Goal: Information Seeking & Learning: Get advice/opinions

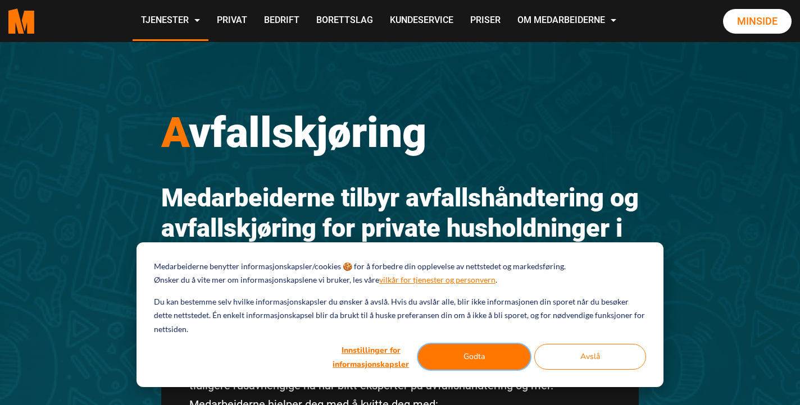
click at [462, 355] on button "Godta" at bounding box center [474, 357] width 112 height 26
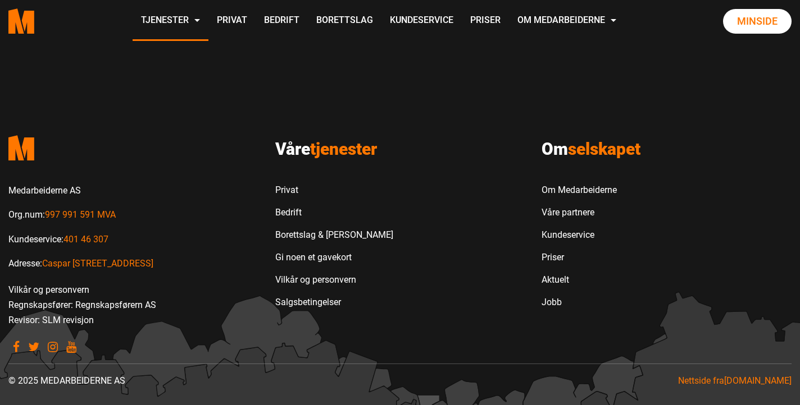
scroll to position [1016, 0]
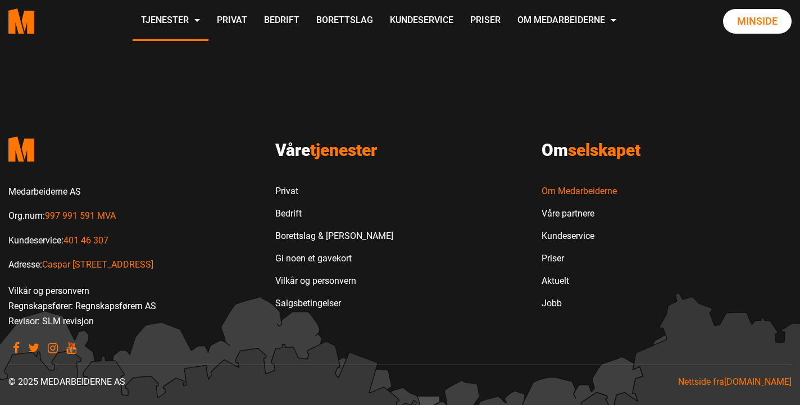
click at [592, 189] on link "Om Medarbeiderne" at bounding box center [578, 191] width 75 height 22
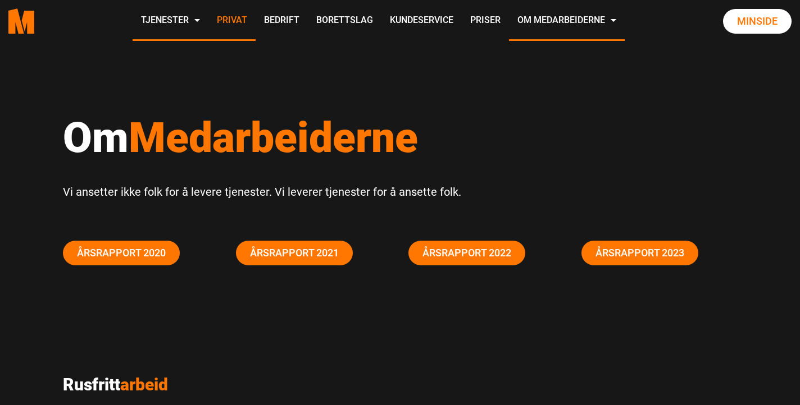
click at [255, 19] on link "Privat" at bounding box center [231, 21] width 47 height 40
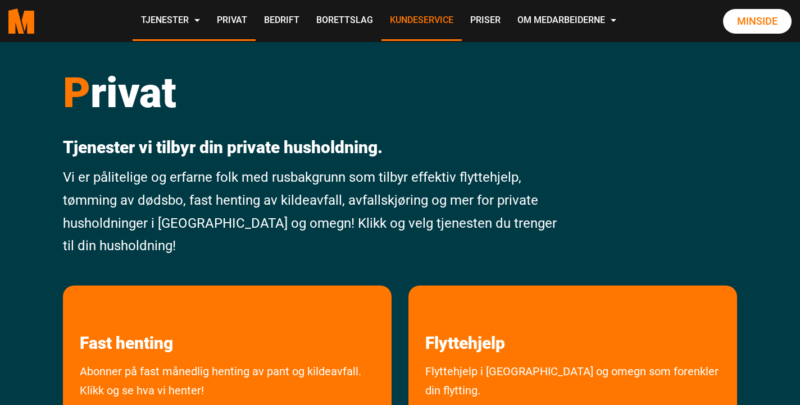
click at [462, 15] on link "Kundeservice" at bounding box center [421, 21] width 80 height 40
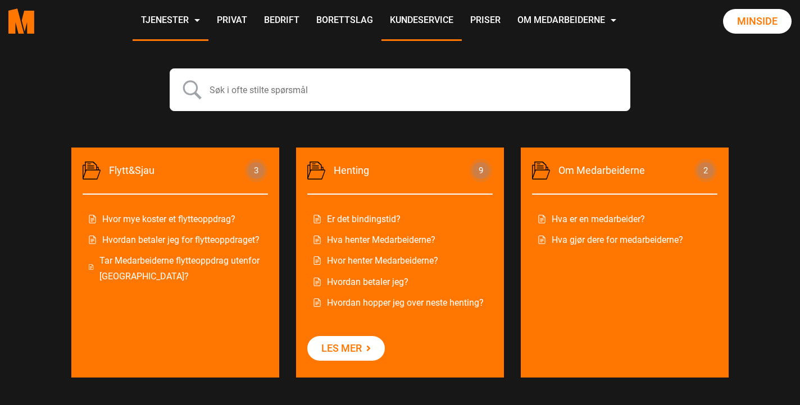
scroll to position [490, 0]
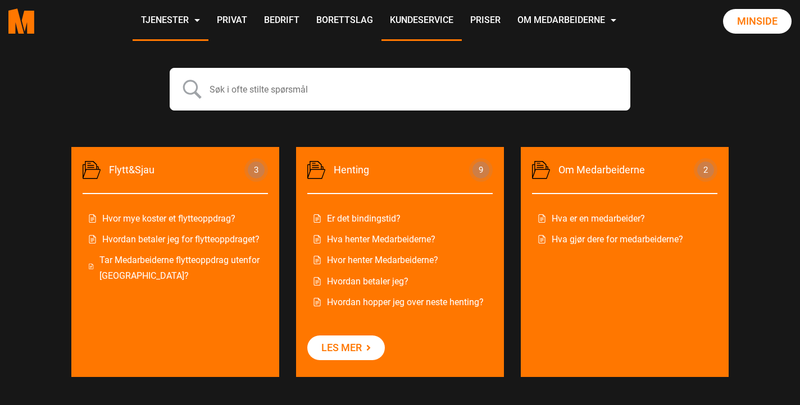
click at [189, 237] on link "Hvordan betaler jeg for flytteoppdraget?" at bounding box center [175, 239] width 174 height 15
click at [131, 267] on link "Tar Medarbeiderne flytteoppdrag utenfor Oslo?" at bounding box center [175, 268] width 174 height 30
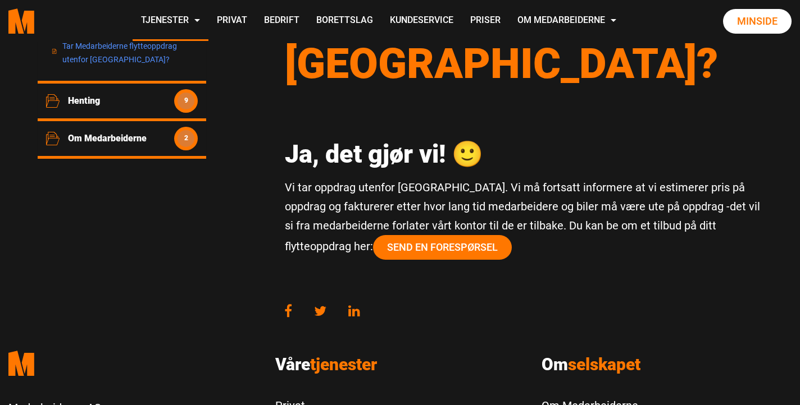
scroll to position [222, 0]
